Goal: Information Seeking & Learning: Learn about a topic

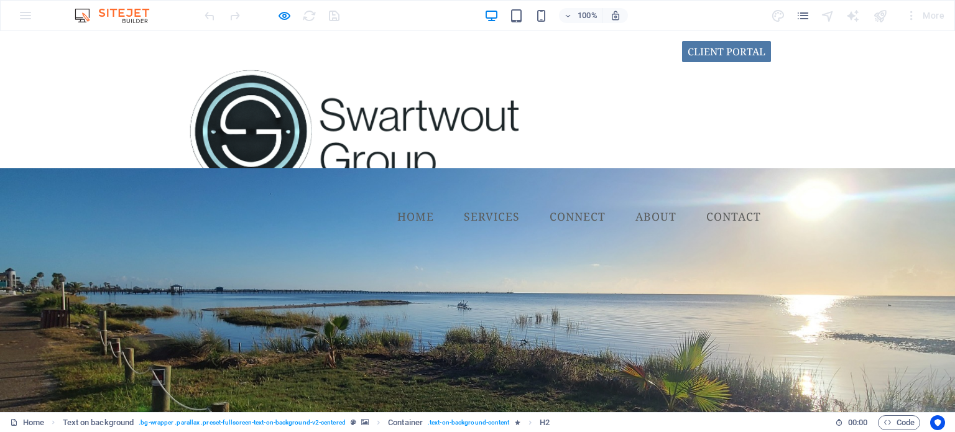
click at [565, 201] on link "CONNECT" at bounding box center [578, 216] width 76 height 31
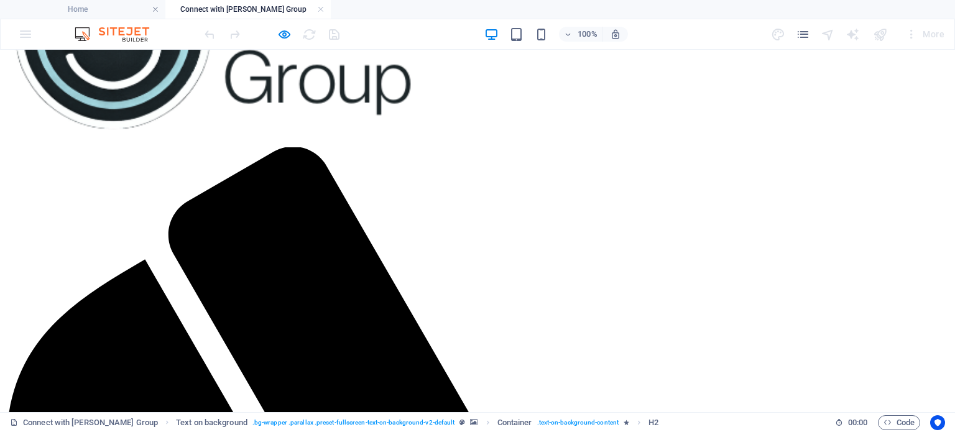
scroll to position [146, 0]
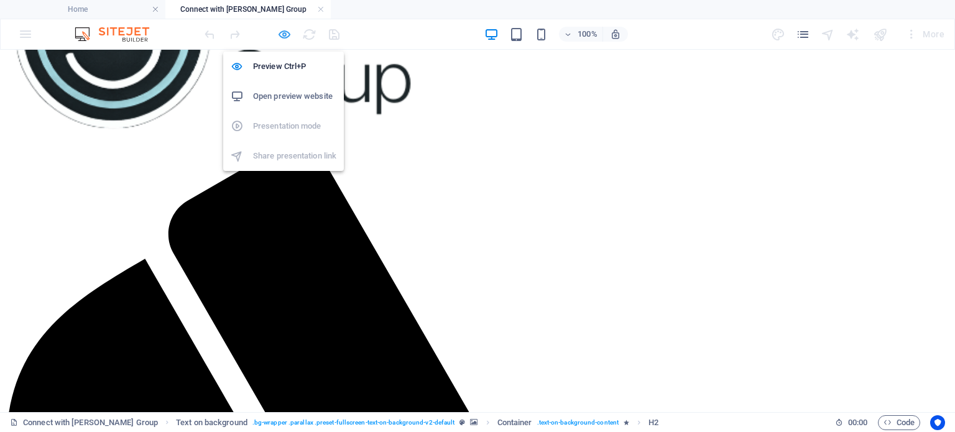
click at [284, 31] on icon "button" at bounding box center [284, 34] width 14 height 14
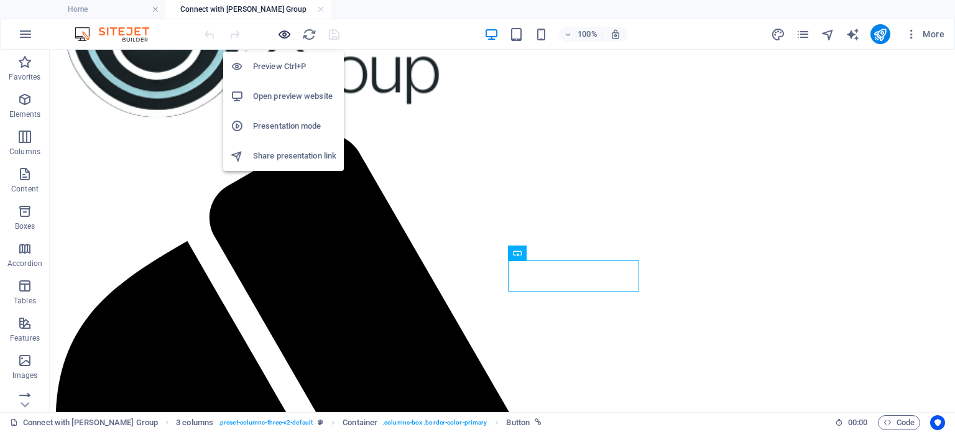
click at [285, 39] on icon "button" at bounding box center [284, 34] width 14 height 14
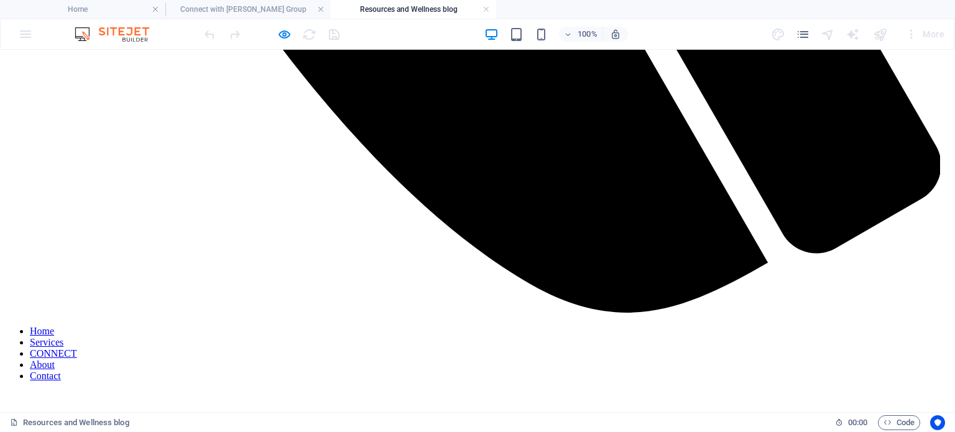
scroll to position [1098, 0]
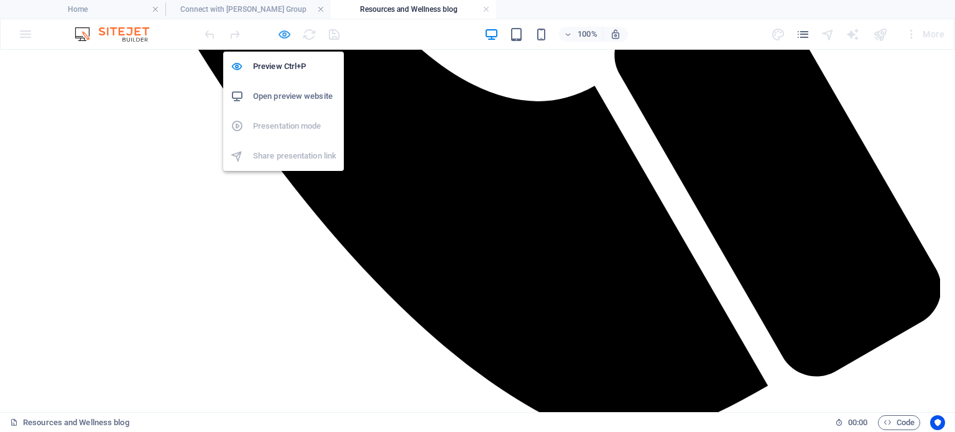
click at [282, 34] on icon "button" at bounding box center [284, 34] width 14 height 14
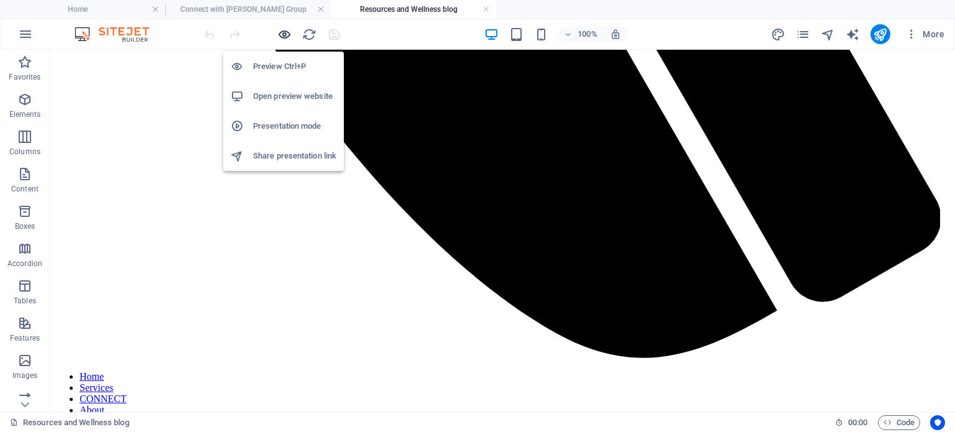
scroll to position [1113, 0]
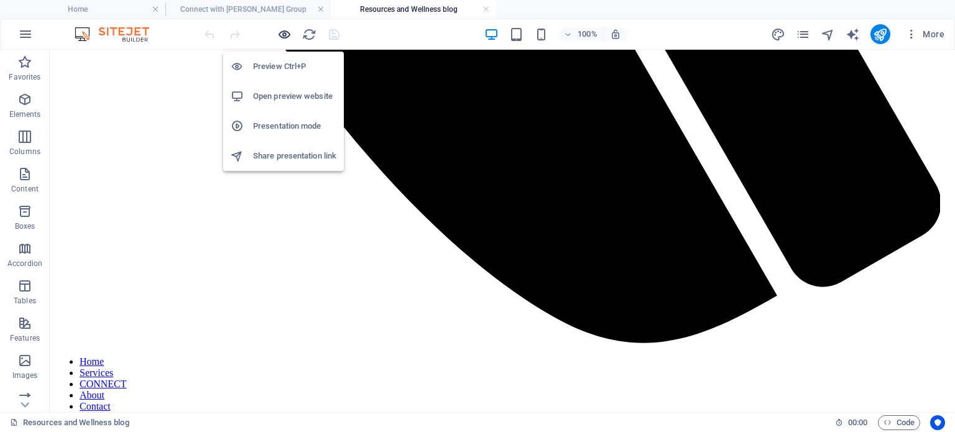
click at [284, 31] on icon "button" at bounding box center [284, 34] width 14 height 14
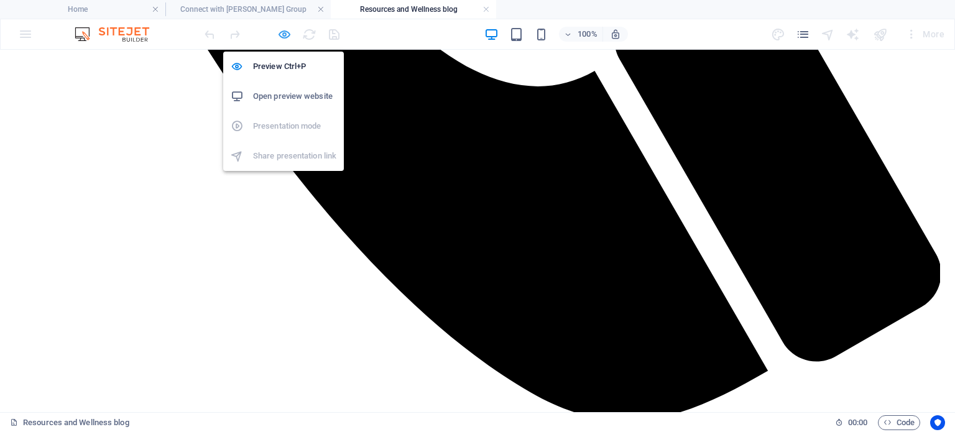
scroll to position [1098, 0]
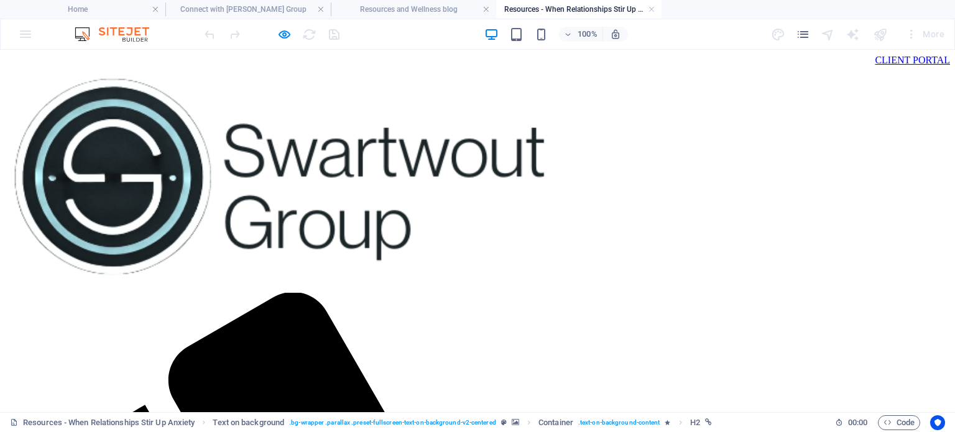
scroll to position [0, 0]
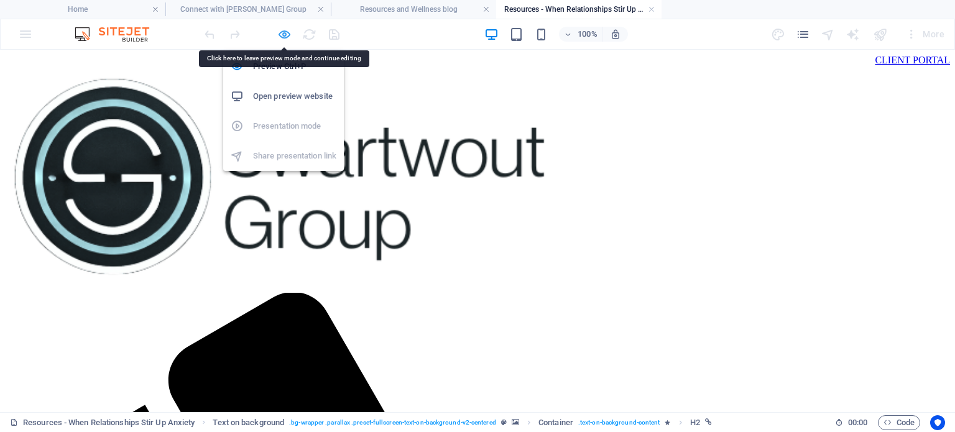
click at [284, 32] on icon "button" at bounding box center [284, 34] width 14 height 14
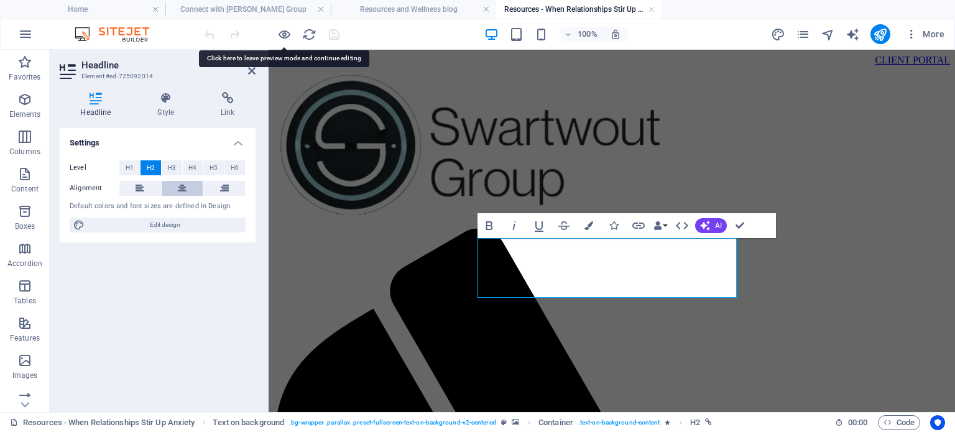
click at [177, 190] on button at bounding box center [183, 188] width 42 height 15
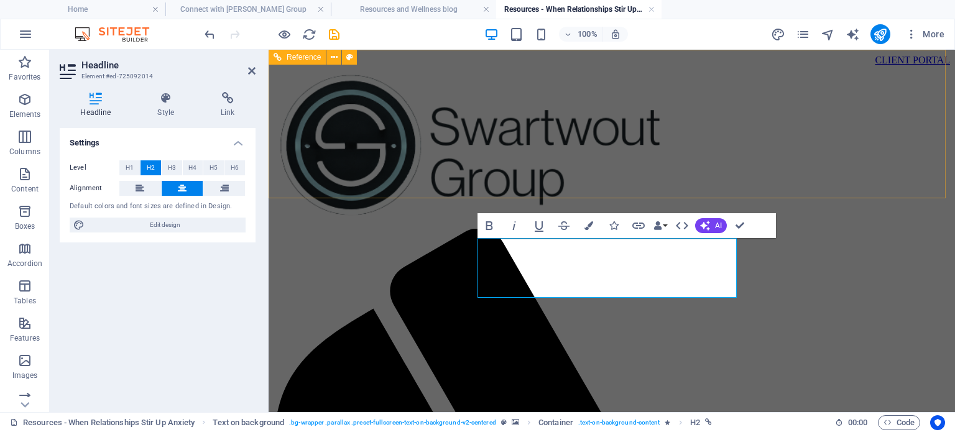
click at [492, 88] on div at bounding box center [612, 147] width 677 height 163
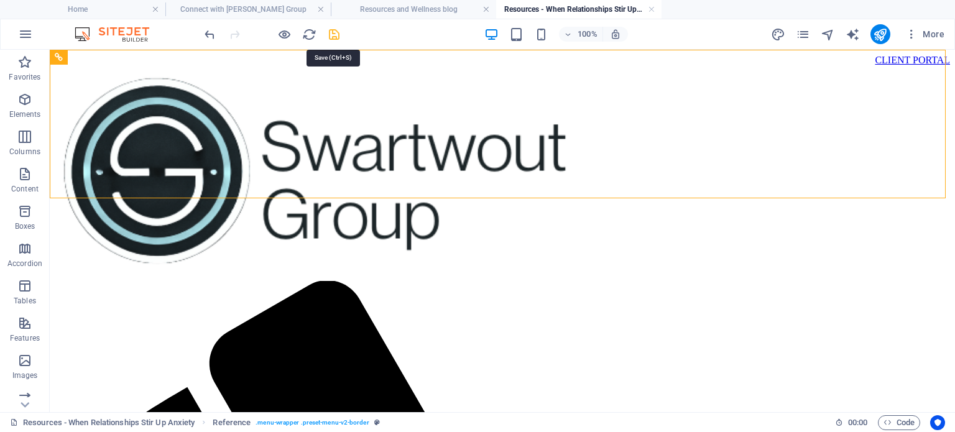
click at [330, 28] on icon "save" at bounding box center [334, 34] width 14 height 14
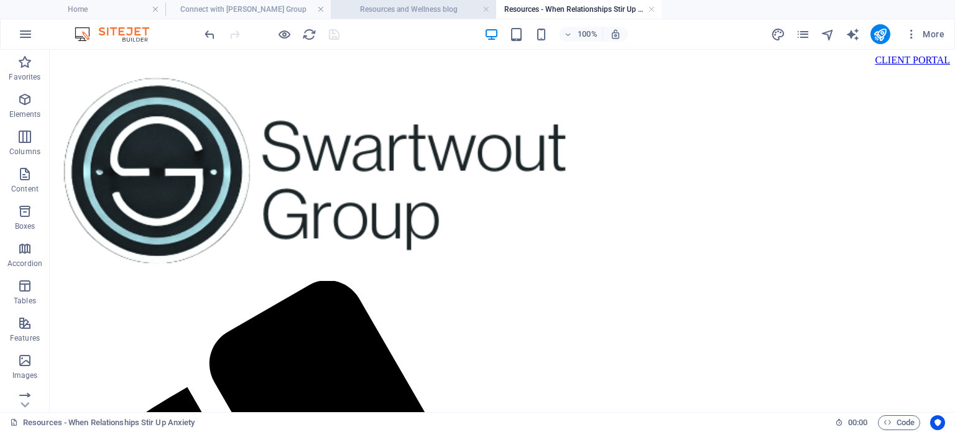
click at [438, 11] on h4 "Resources and Wellness blog" at bounding box center [413, 9] width 165 height 14
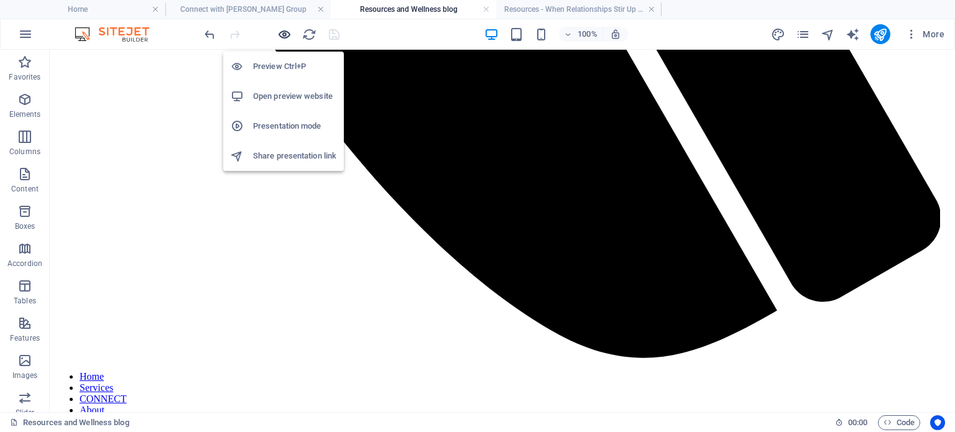
click at [282, 35] on icon "button" at bounding box center [284, 34] width 14 height 14
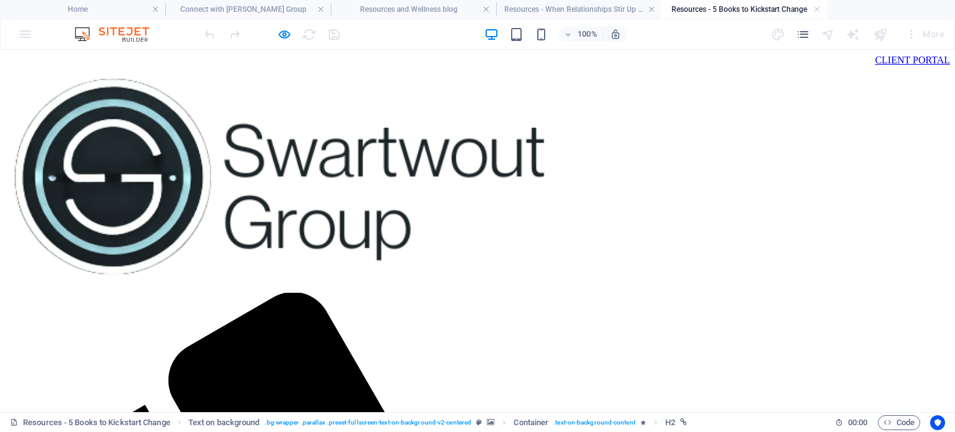
scroll to position [0, 0]
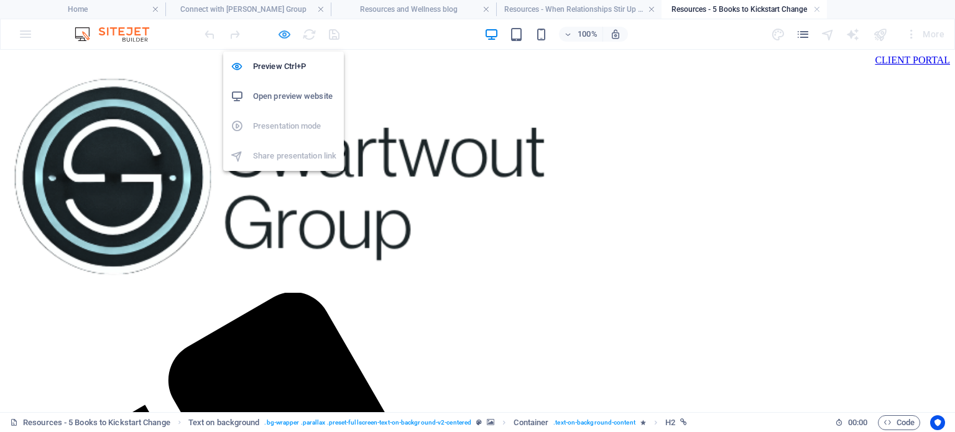
click at [288, 35] on icon "button" at bounding box center [284, 34] width 14 height 14
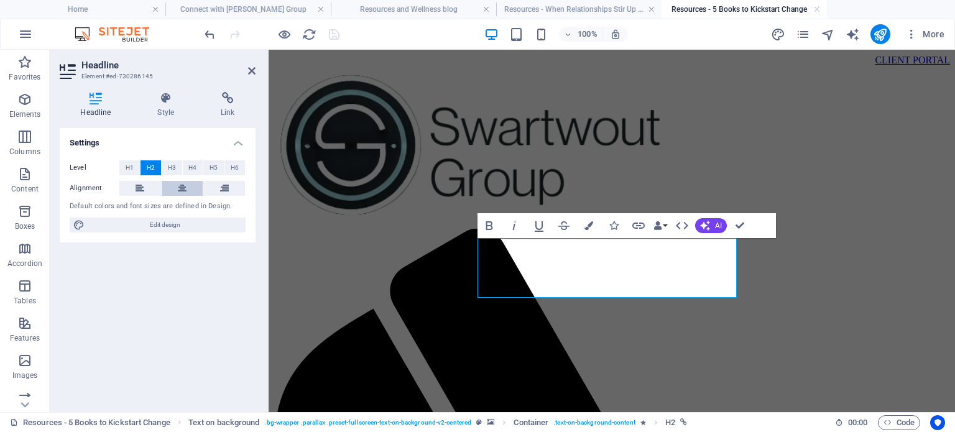
click at [186, 185] on icon at bounding box center [182, 188] width 9 height 15
click at [326, 37] on div at bounding box center [271, 34] width 139 height 20
click at [330, 35] on icon "save" at bounding box center [334, 34] width 14 height 14
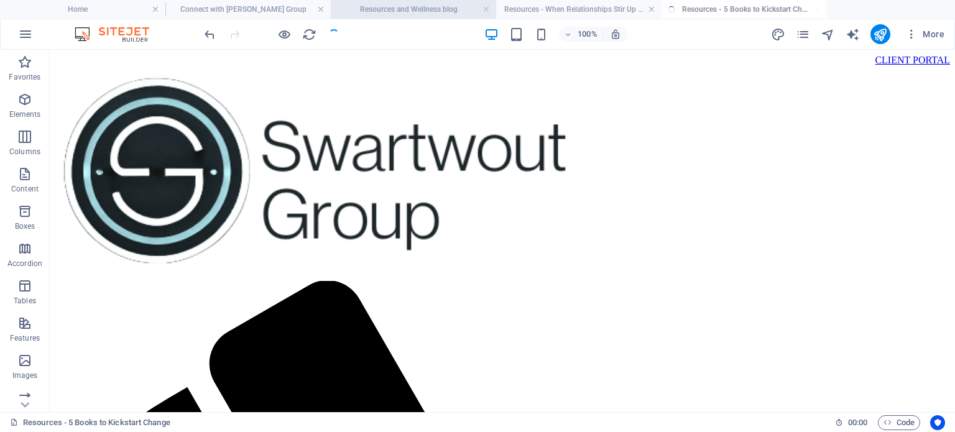
click at [393, 14] on h4 "Resources and Wellness blog" at bounding box center [413, 9] width 165 height 14
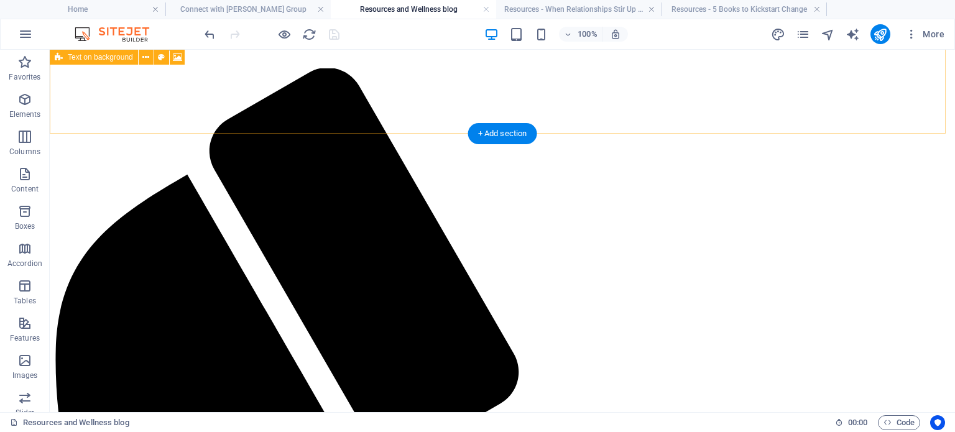
scroll to position [210, 0]
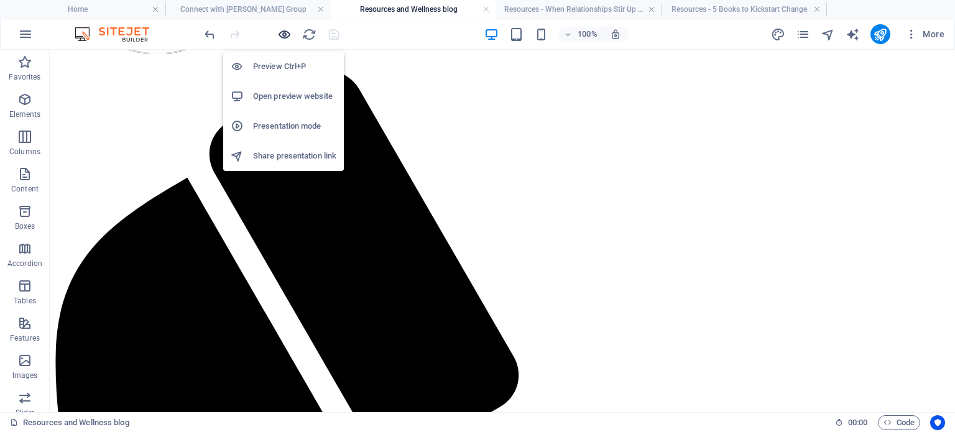
click at [282, 35] on icon "button" at bounding box center [284, 34] width 14 height 14
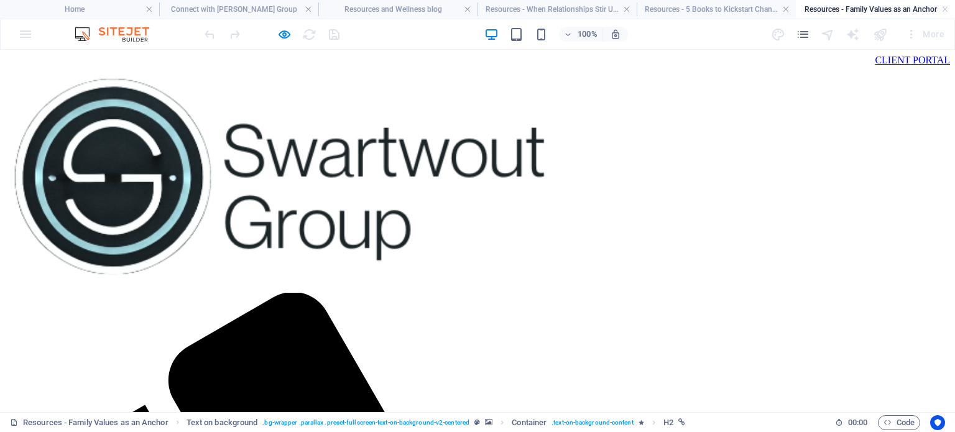
scroll to position [0, 0]
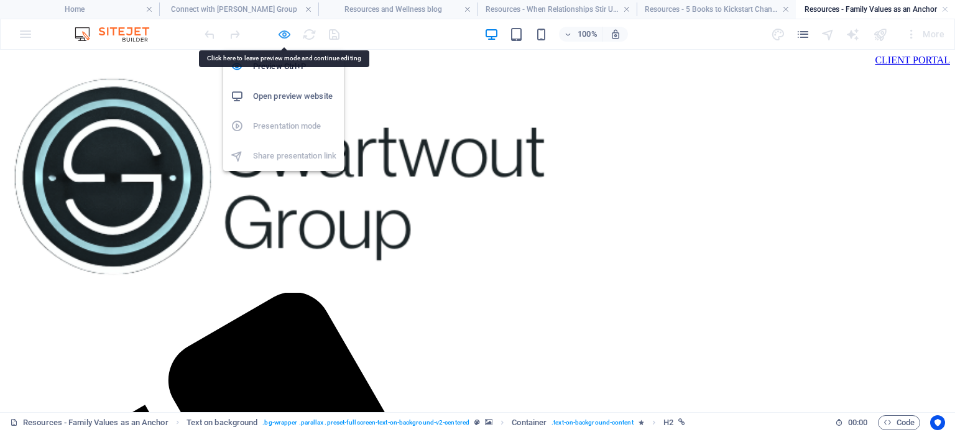
click at [286, 34] on icon "button" at bounding box center [284, 34] width 14 height 14
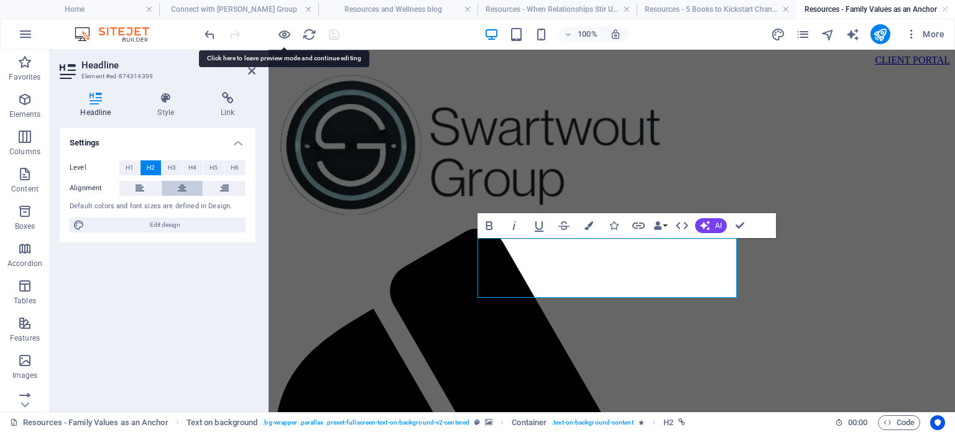
click at [183, 188] on icon at bounding box center [182, 188] width 9 height 15
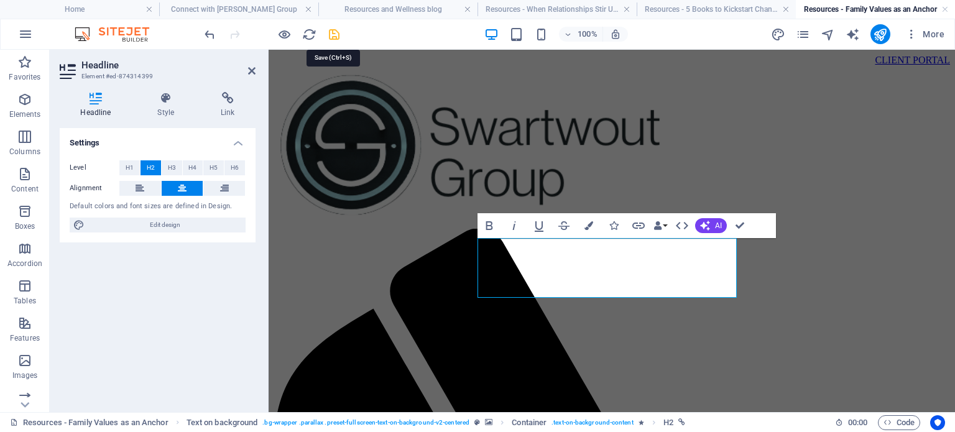
click at [336, 32] on icon "save" at bounding box center [334, 34] width 14 height 14
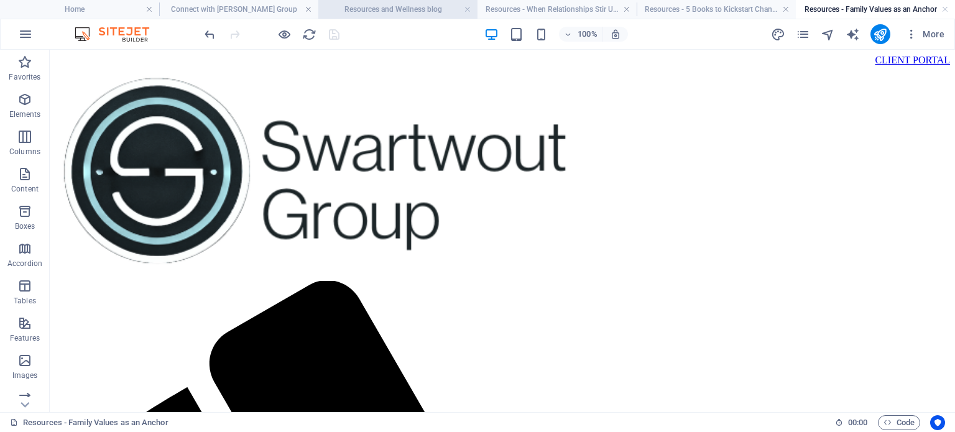
click at [386, 8] on h4 "Resources and Wellness blog" at bounding box center [397, 9] width 159 height 14
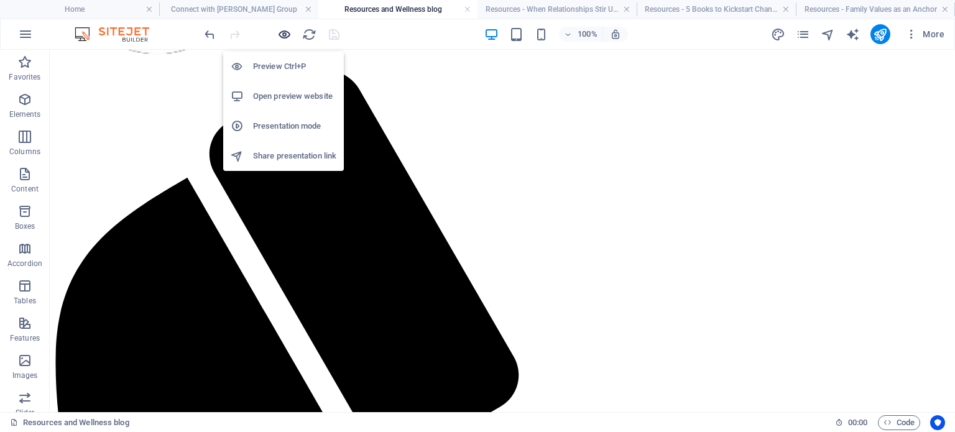
click at [282, 34] on icon "button" at bounding box center [284, 34] width 14 height 14
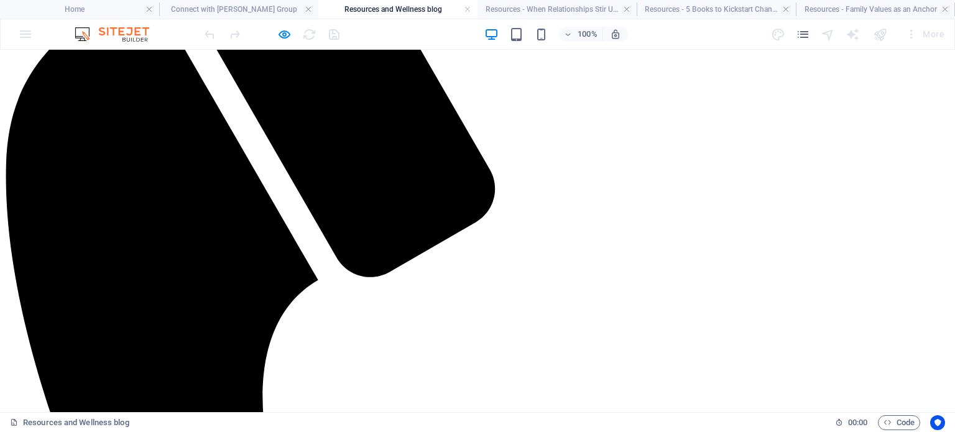
scroll to position [425, 0]
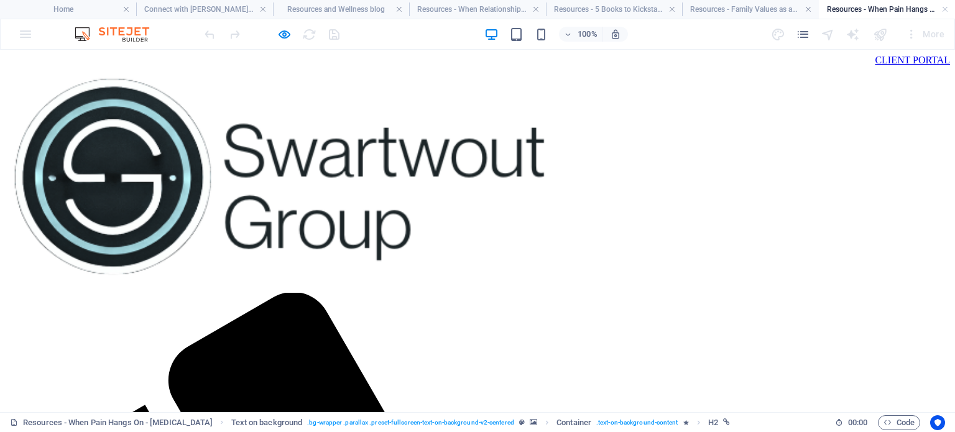
scroll to position [0, 0]
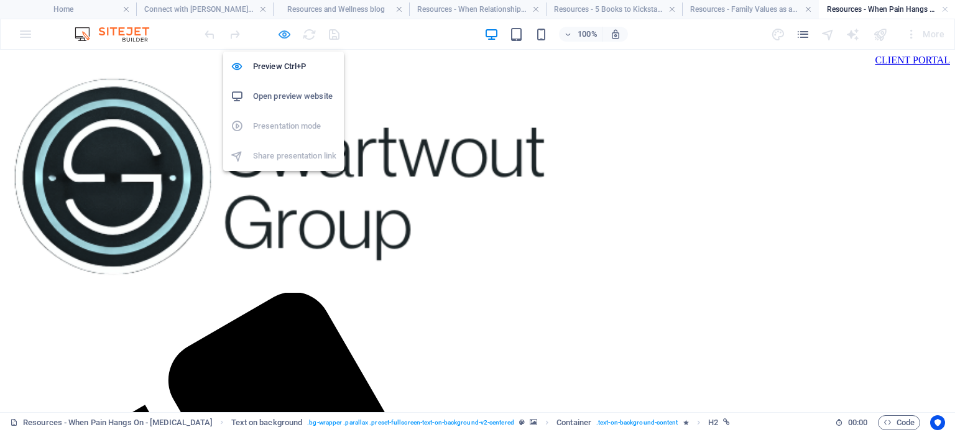
click at [280, 32] on icon "button" at bounding box center [284, 34] width 14 height 14
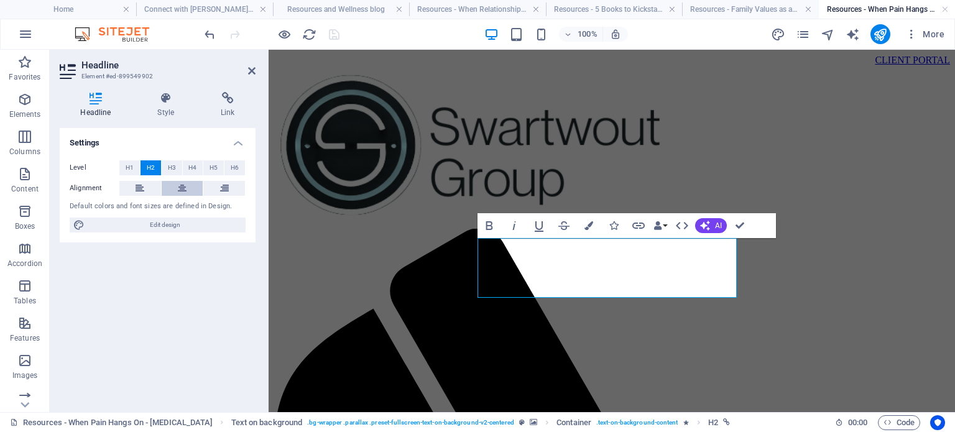
click at [180, 189] on icon at bounding box center [182, 188] width 9 height 15
click at [334, 34] on icon "save" at bounding box center [334, 34] width 14 height 14
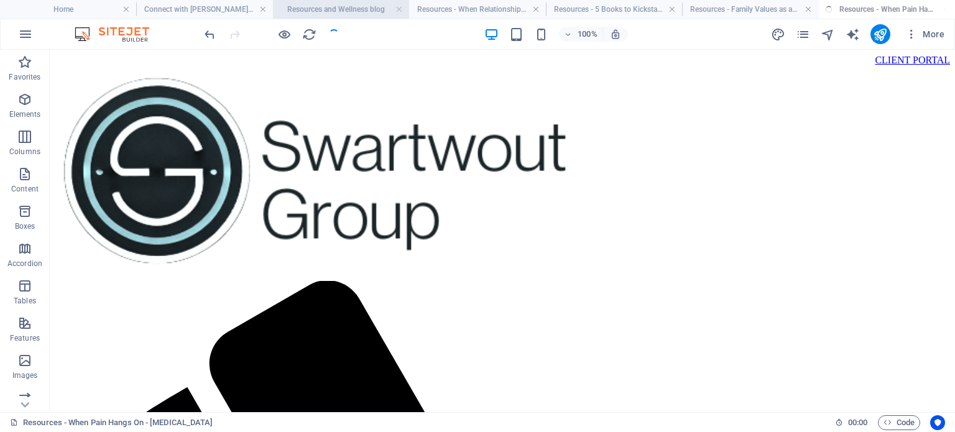
click at [323, 9] on h4 "Resources and Wellness blog" at bounding box center [341, 9] width 136 height 14
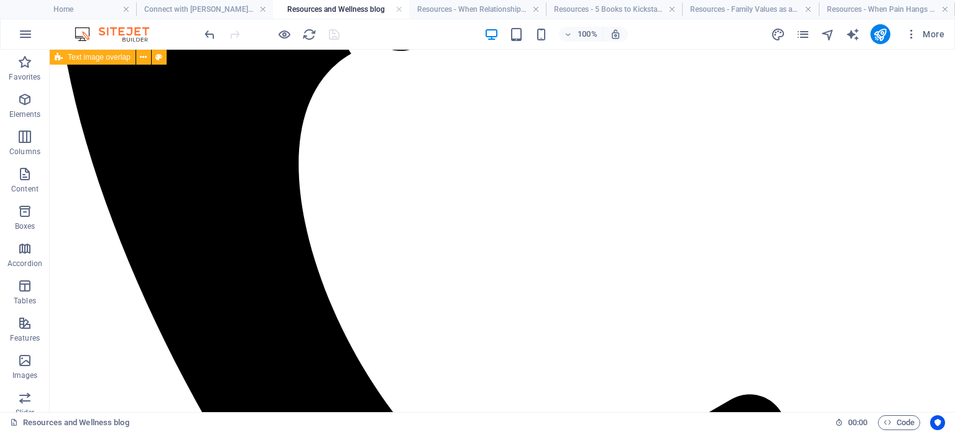
scroll to position [655, 0]
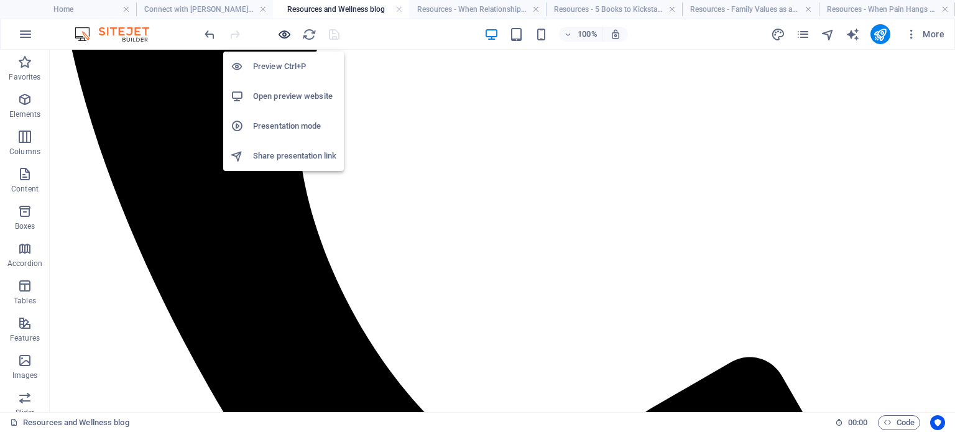
click at [283, 31] on icon "button" at bounding box center [284, 34] width 14 height 14
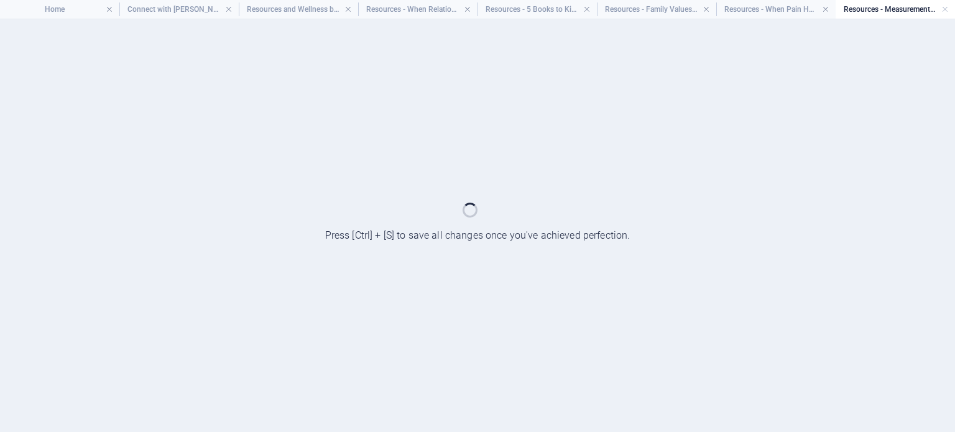
scroll to position [0, 0]
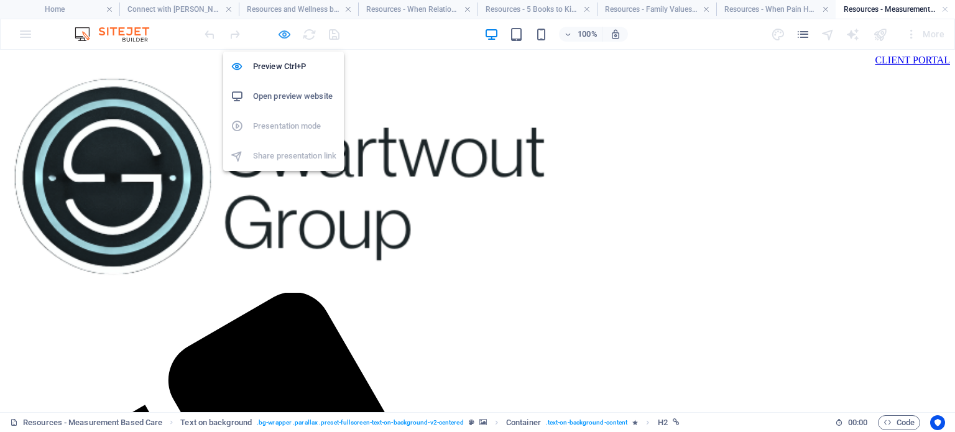
click at [287, 32] on icon "button" at bounding box center [284, 34] width 14 height 14
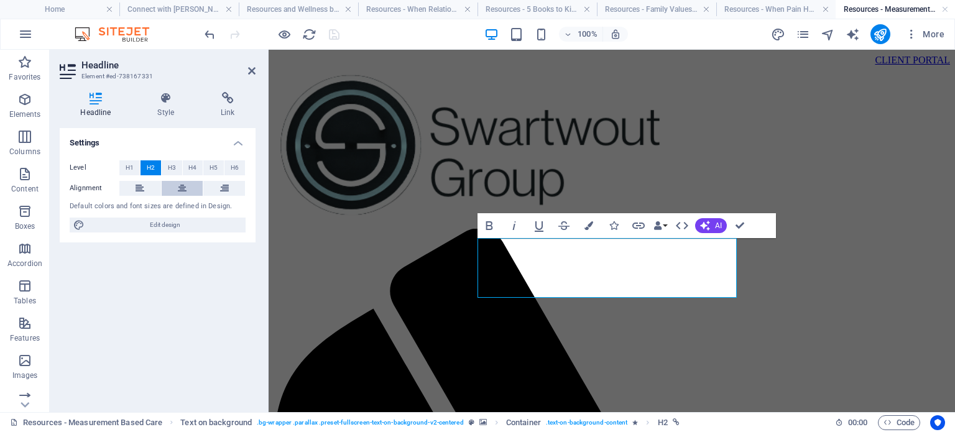
click at [182, 185] on icon at bounding box center [182, 188] width 9 height 15
click at [335, 36] on icon "save" at bounding box center [334, 34] width 14 height 14
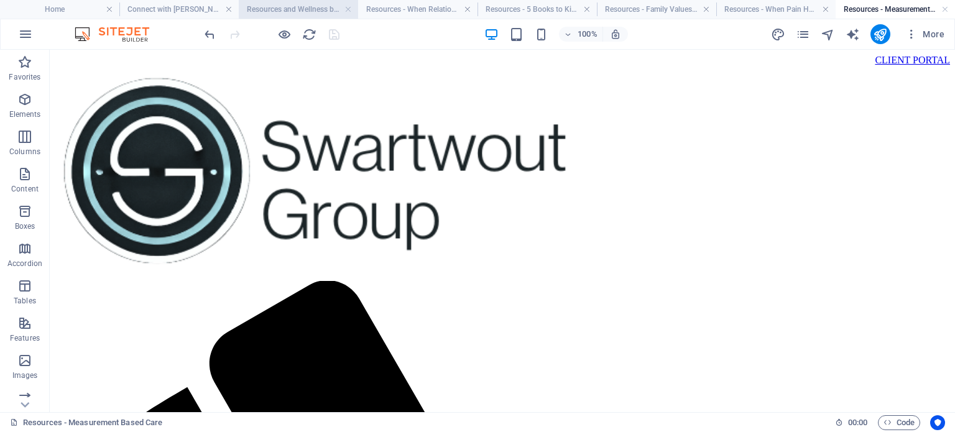
click at [280, 8] on h4 "Resources and Wellness blog" at bounding box center [298, 9] width 119 height 14
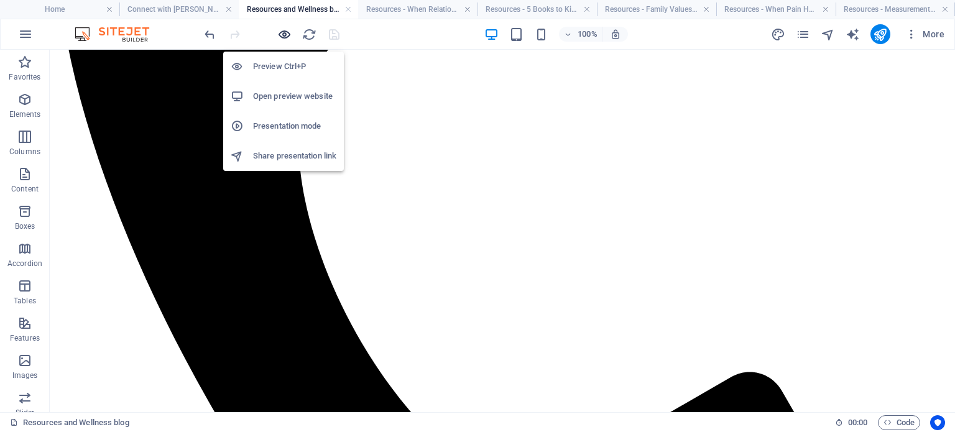
click at [281, 34] on icon "button" at bounding box center [284, 34] width 14 height 14
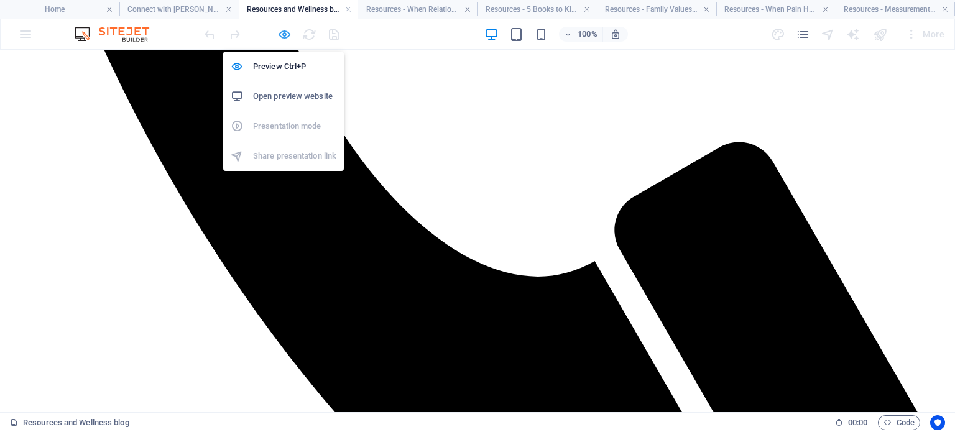
scroll to position [923, 0]
